Goal: Information Seeking & Learning: Compare options

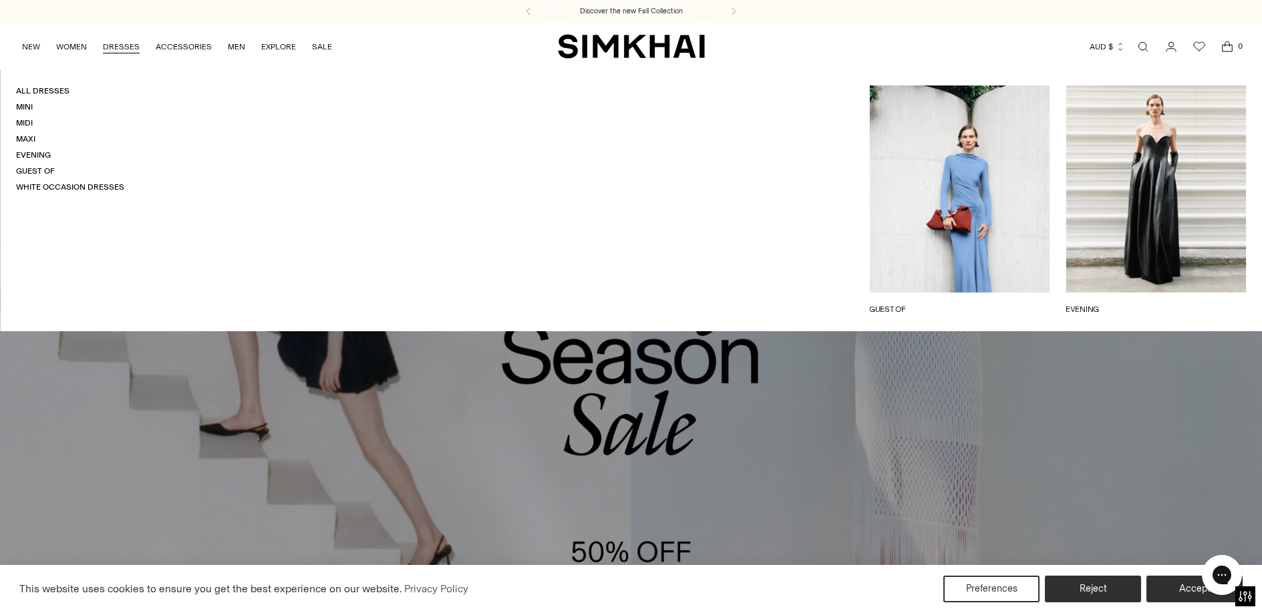
click at [115, 47] on link "DRESSES" at bounding box center [121, 46] width 37 height 29
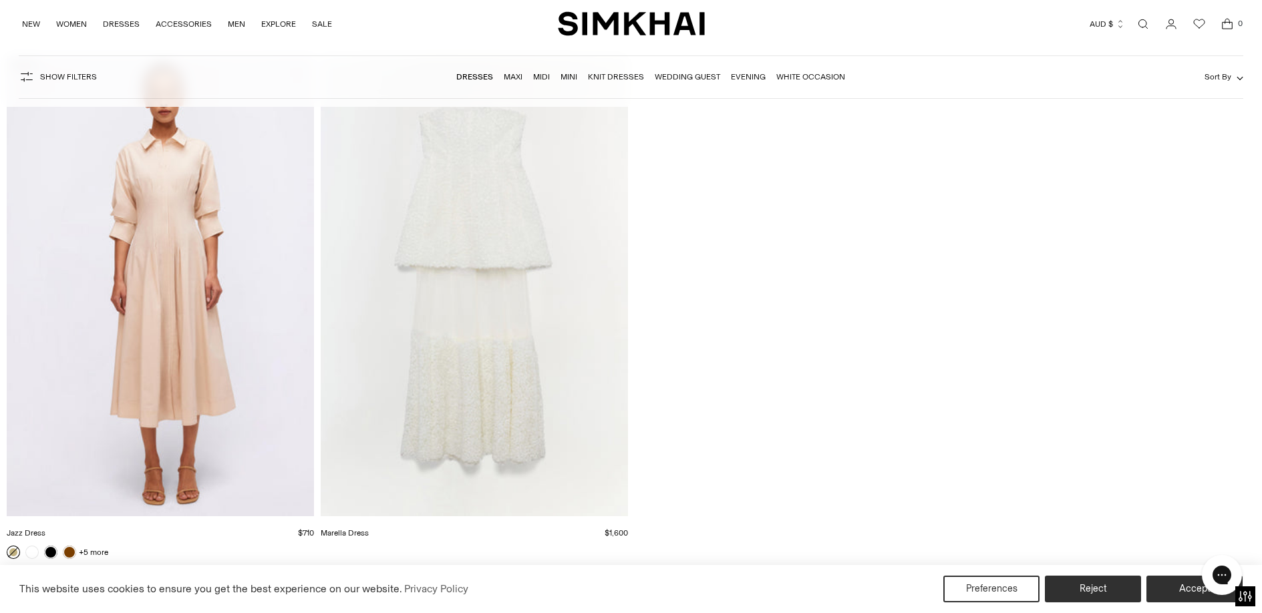
scroll to position [22892, 0]
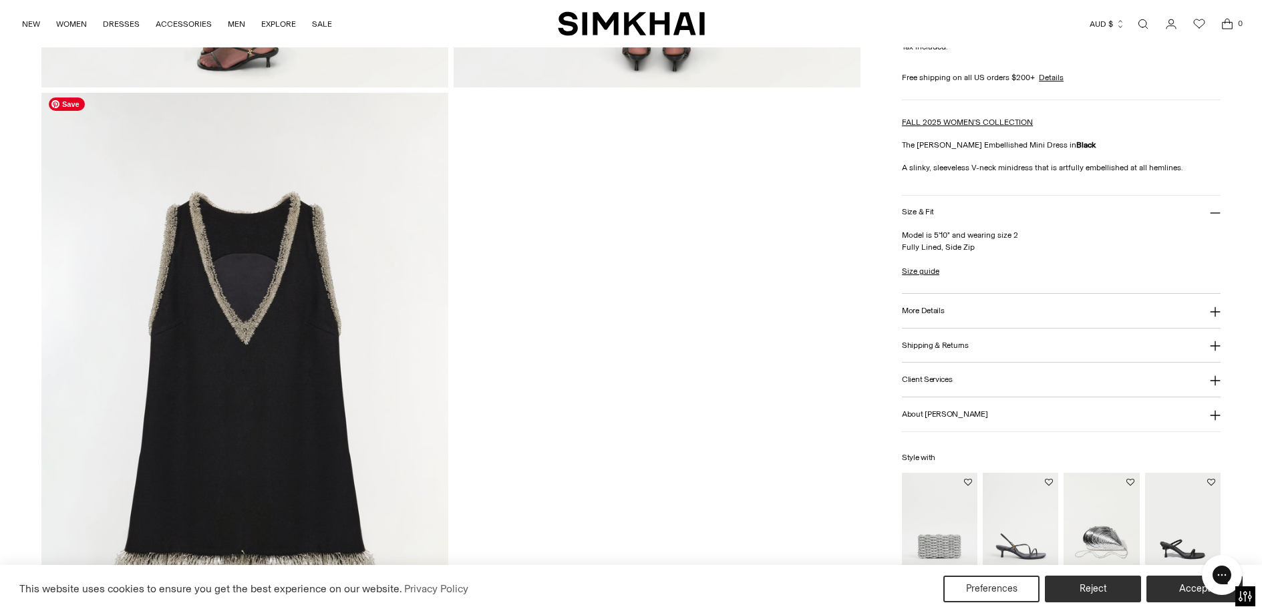
scroll to position [1854, 0]
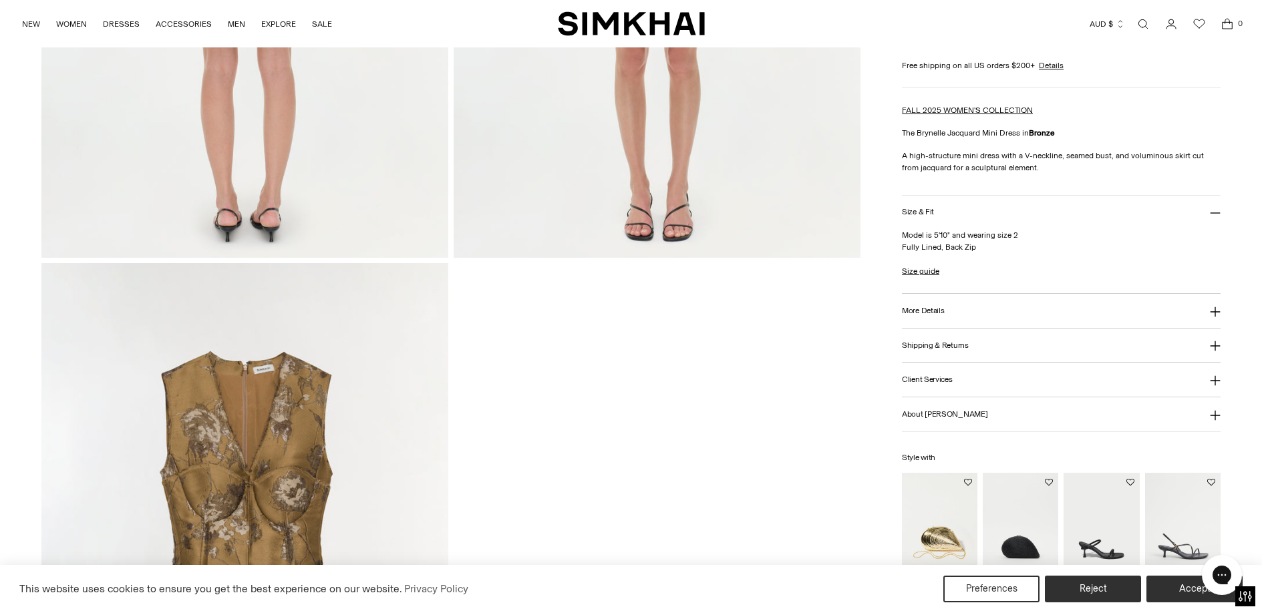
scroll to position [1687, 0]
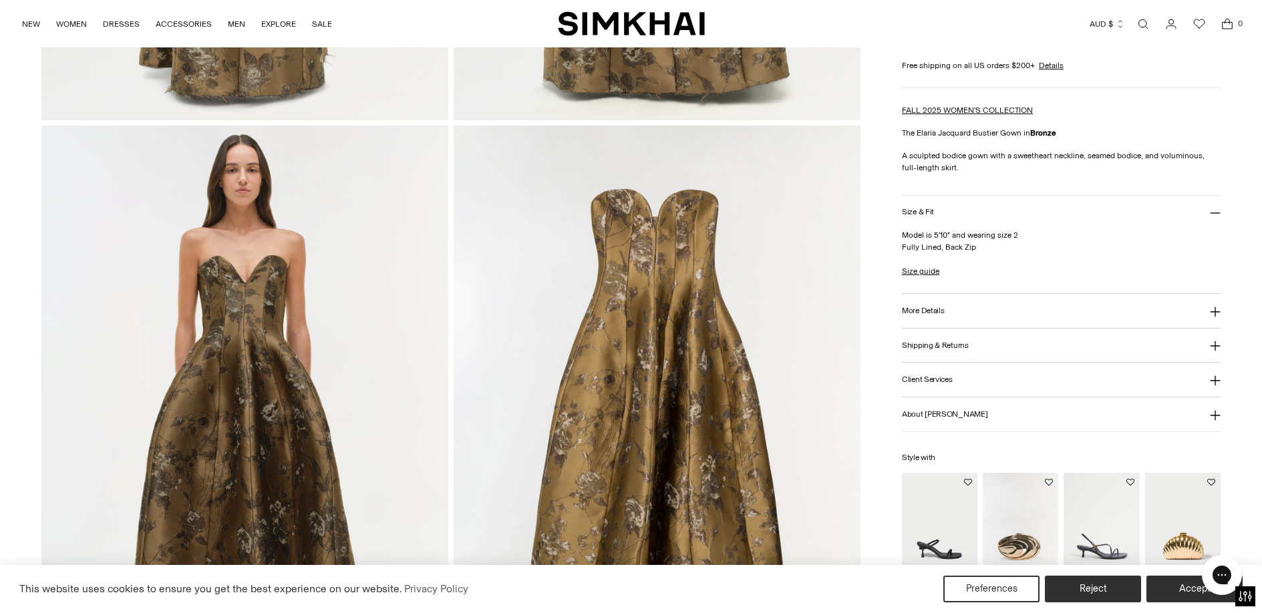
scroll to position [1238, 0]
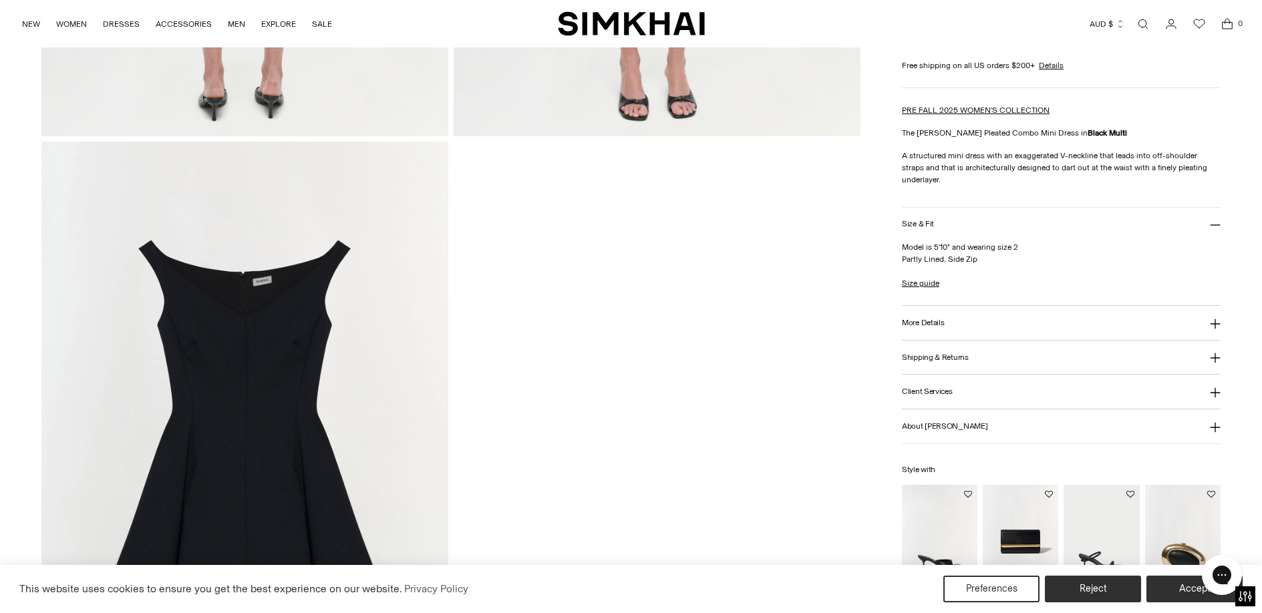
scroll to position [1869, 0]
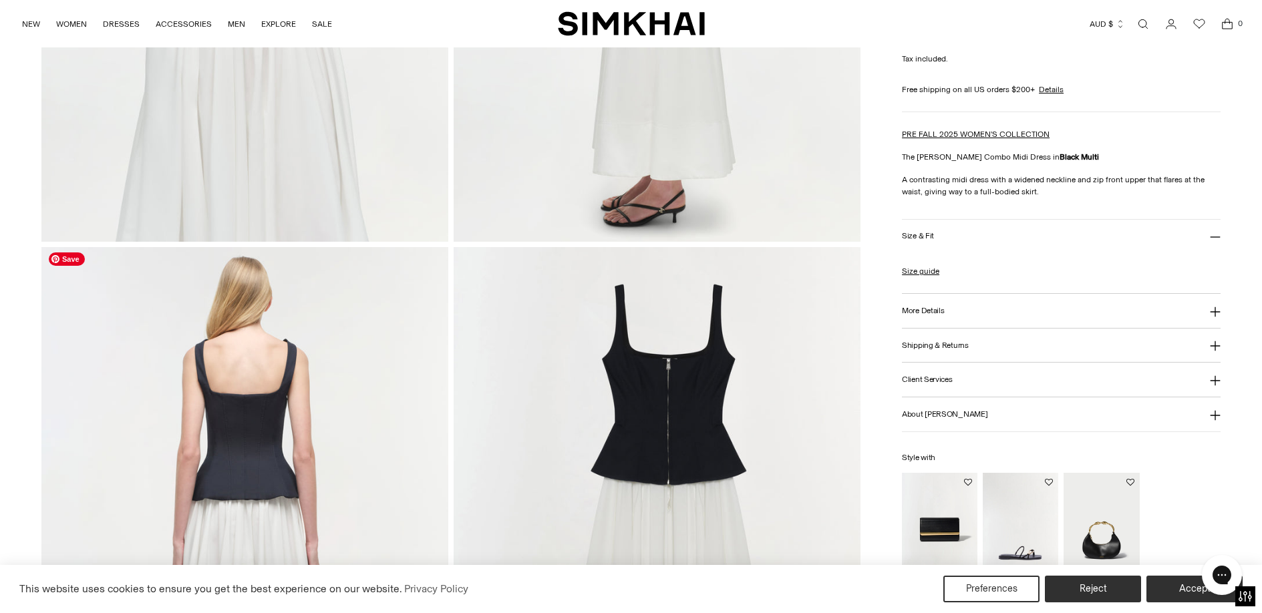
scroll to position [1326, 0]
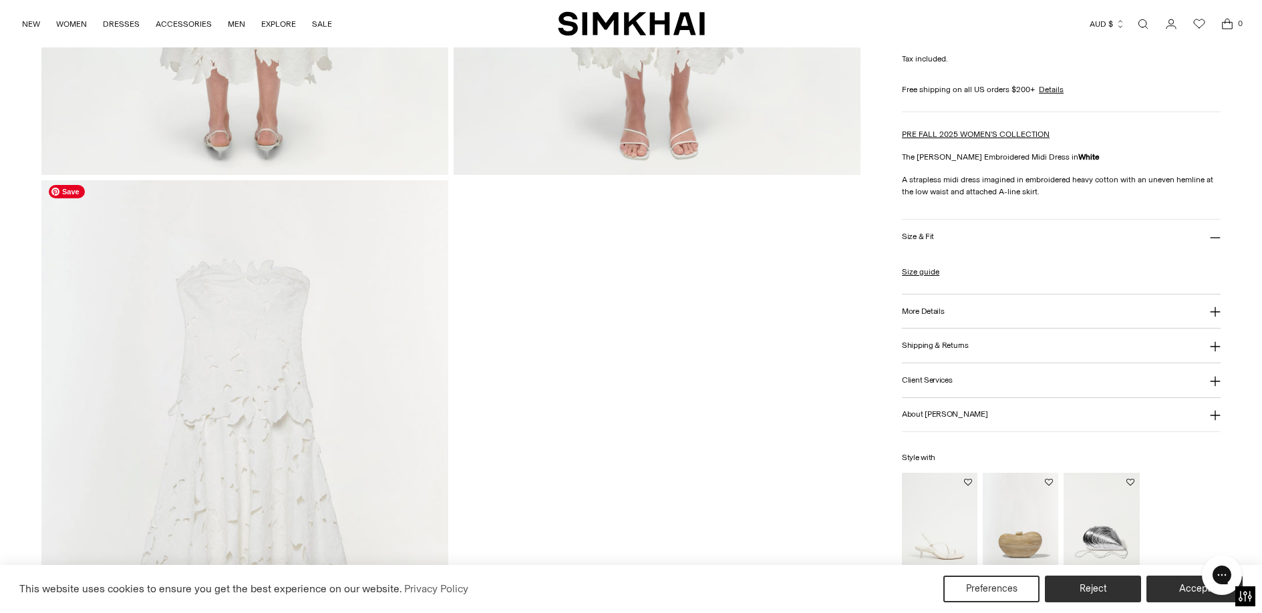
scroll to position [1779, 0]
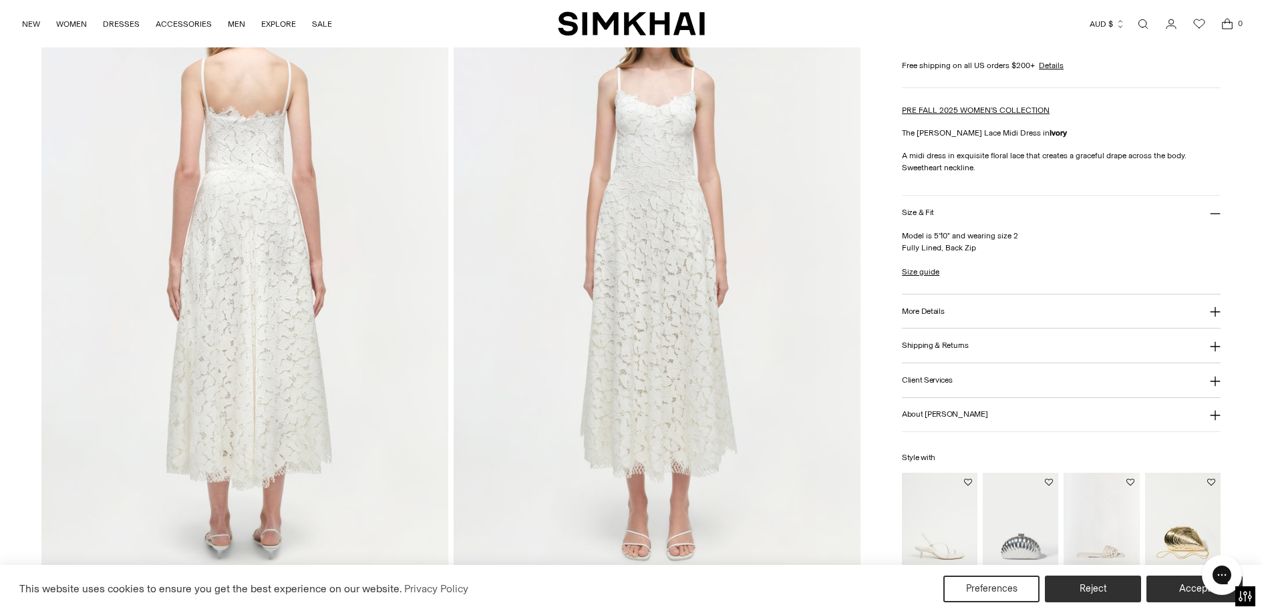
scroll to position [1823, 0]
